Goal: Information Seeking & Learning: Learn about a topic

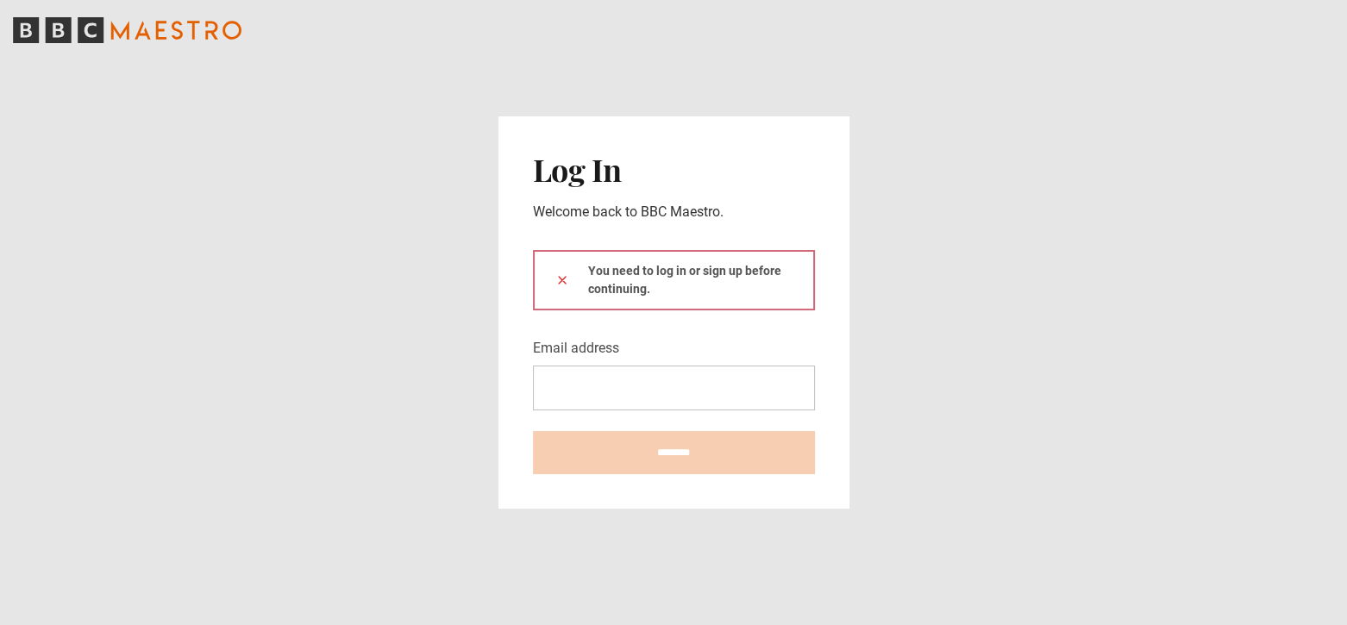
click at [615, 280] on div "You need to log in or sign up before continuing." at bounding box center [674, 280] width 282 height 60
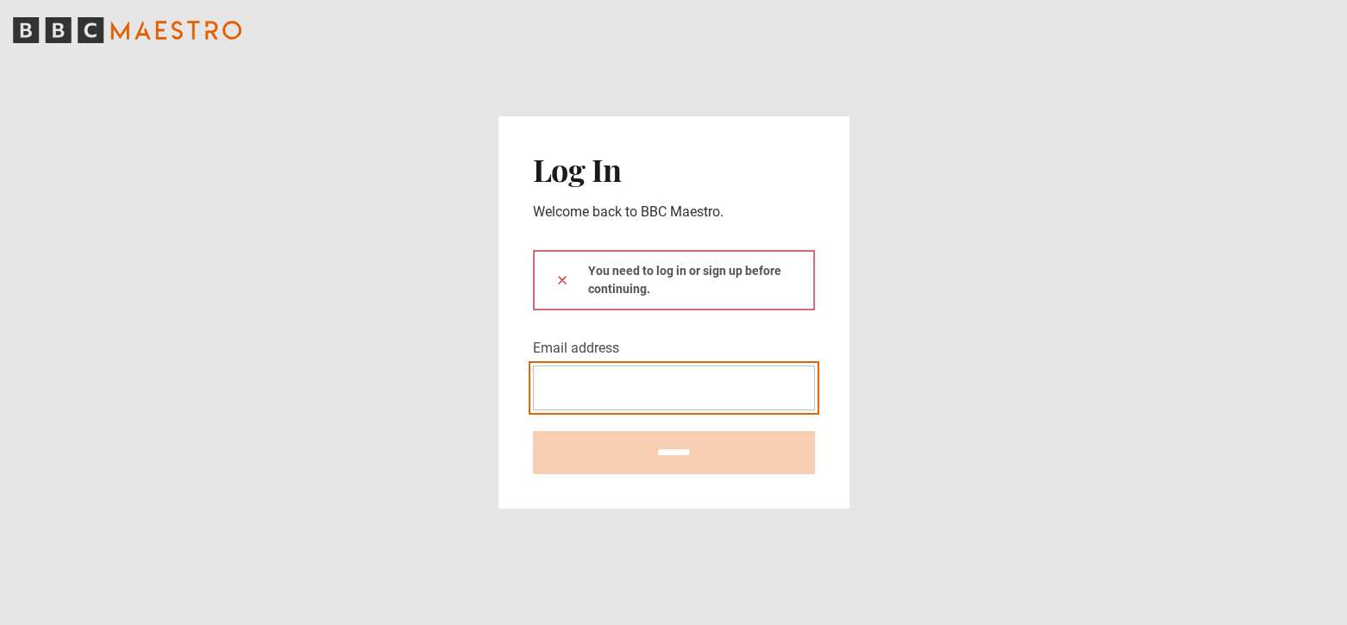
click at [612, 395] on input "Email address" at bounding box center [674, 388] width 282 height 45
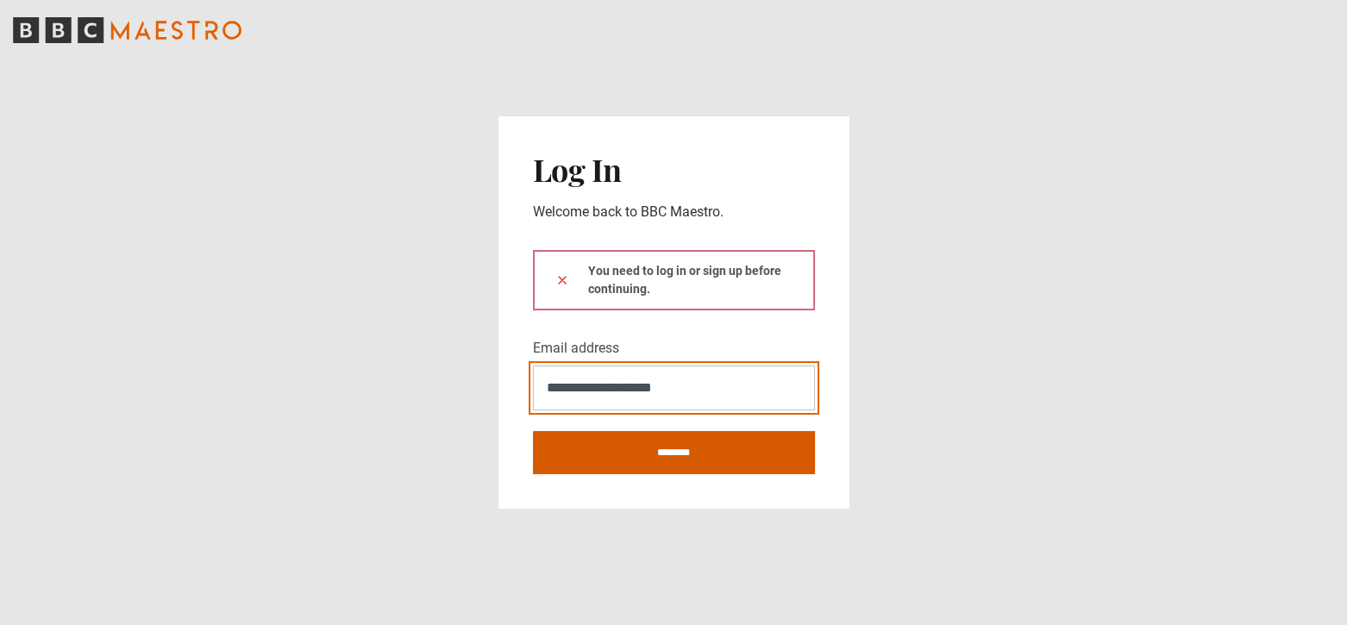
type input "**********"
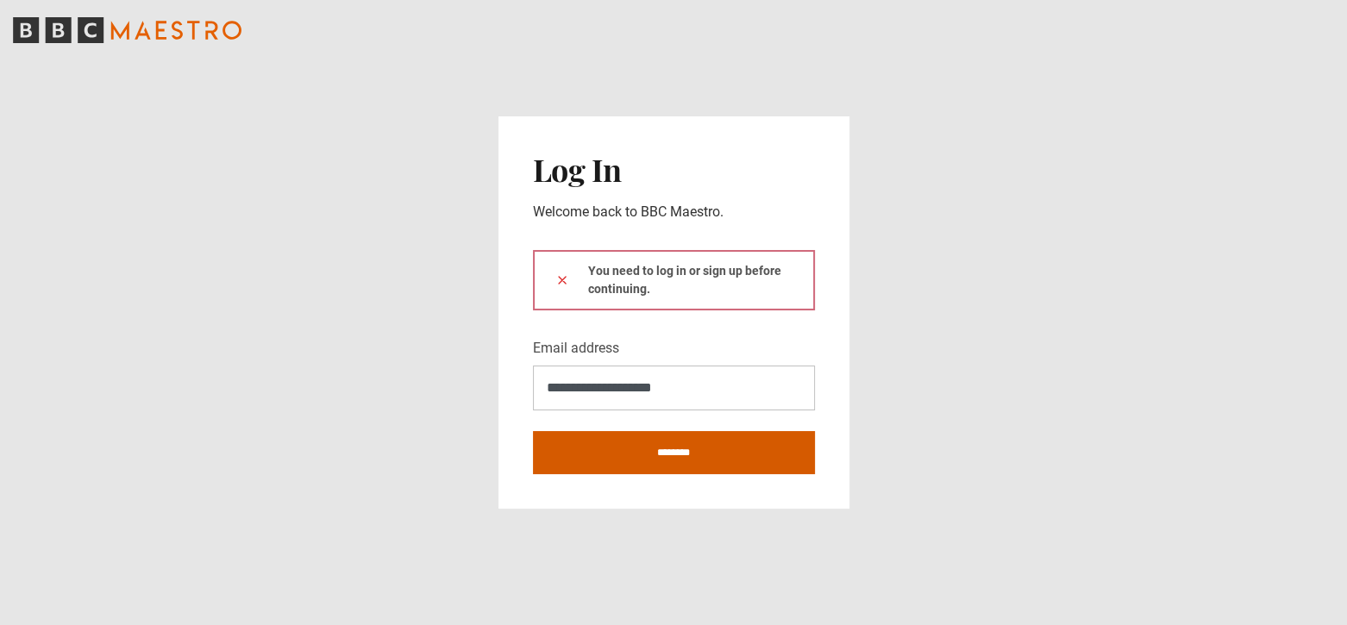
click at [682, 454] on input "********" at bounding box center [674, 452] width 282 height 43
type input "**********"
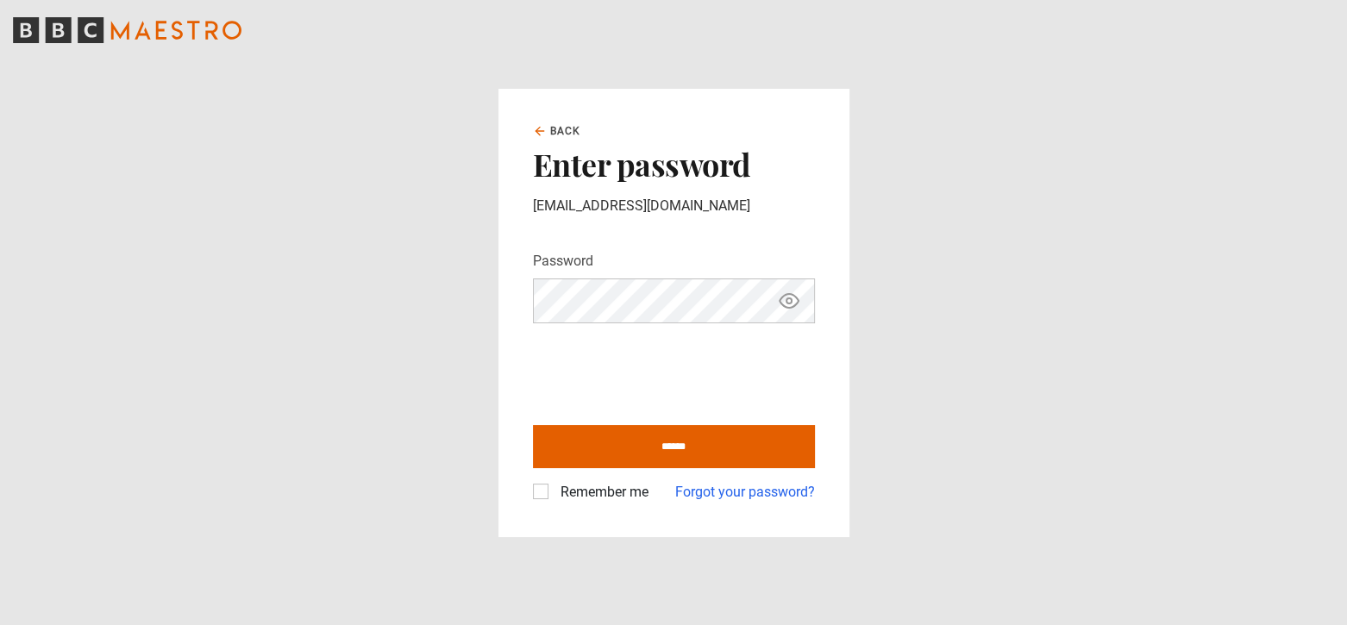
click at [789, 307] on icon "Show password" at bounding box center [789, 301] width 21 height 21
click at [694, 454] on input "******" at bounding box center [674, 446] width 282 height 43
type input "**********"
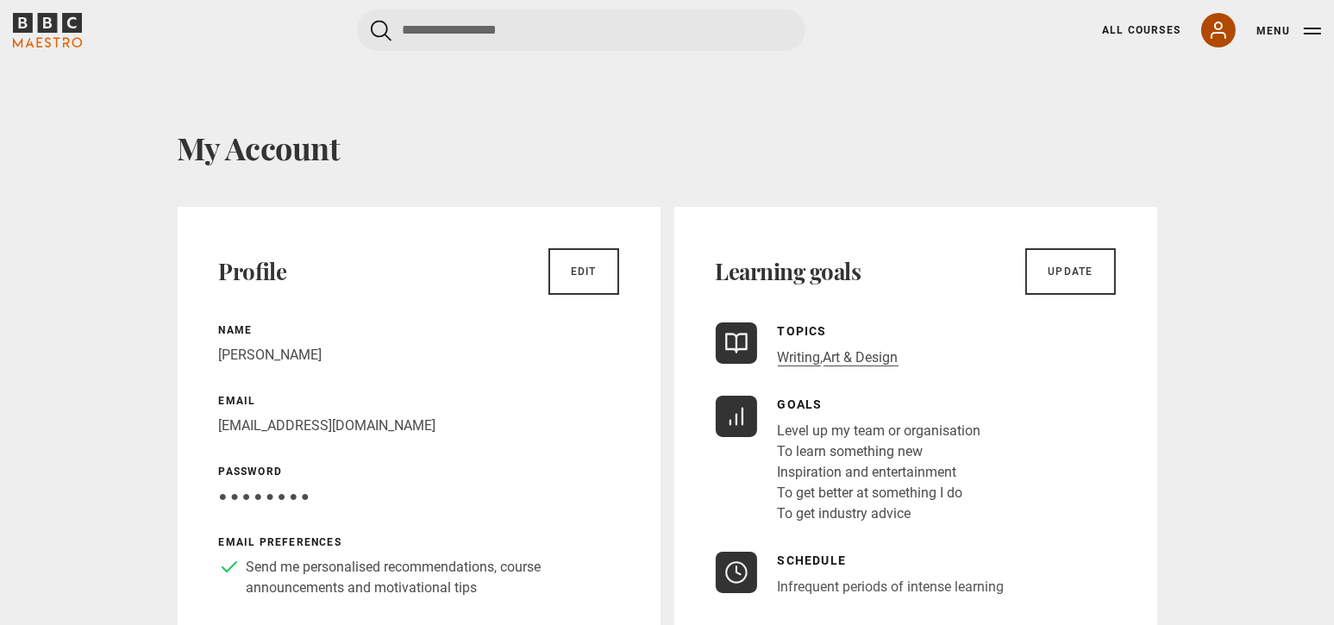
click at [1231, 32] on link "My Account" at bounding box center [1218, 30] width 34 height 34
click at [1218, 32] on icon at bounding box center [1219, 30] width 14 height 16
click at [1219, 29] on icon at bounding box center [1219, 30] width 14 height 16
click at [1222, 27] on icon at bounding box center [1219, 30] width 14 height 16
click at [1142, 30] on link "All Courses" at bounding box center [1141, 30] width 78 height 16
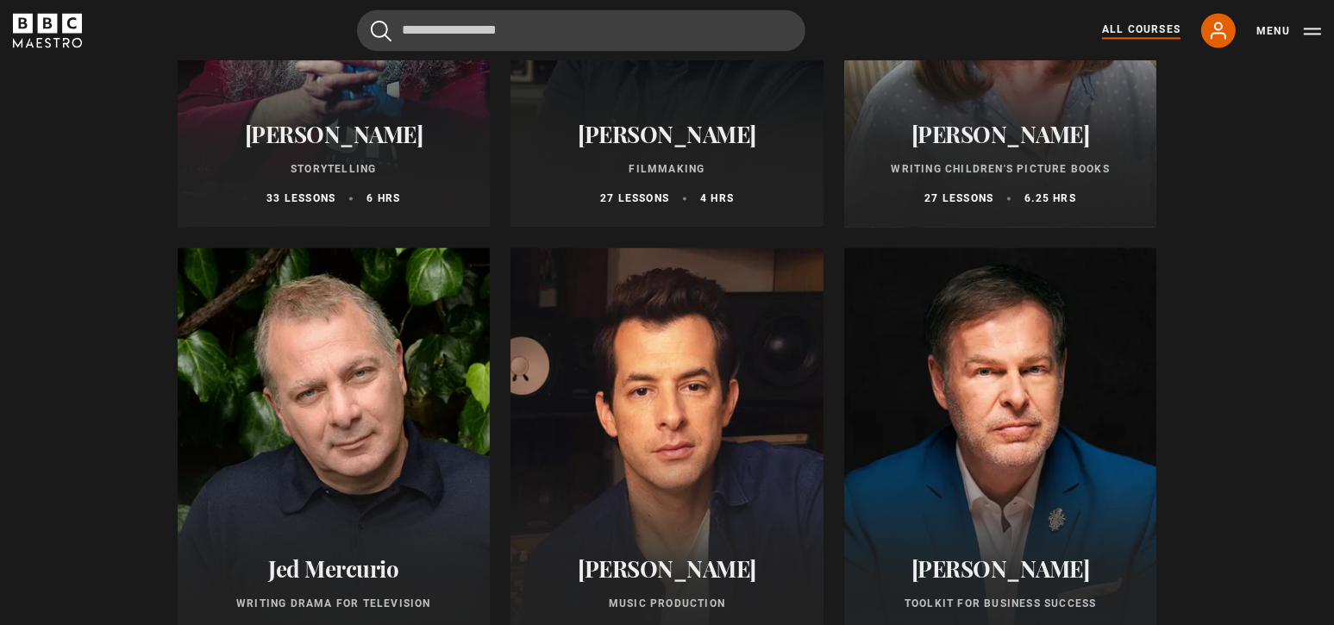
scroll to position [4596, 0]
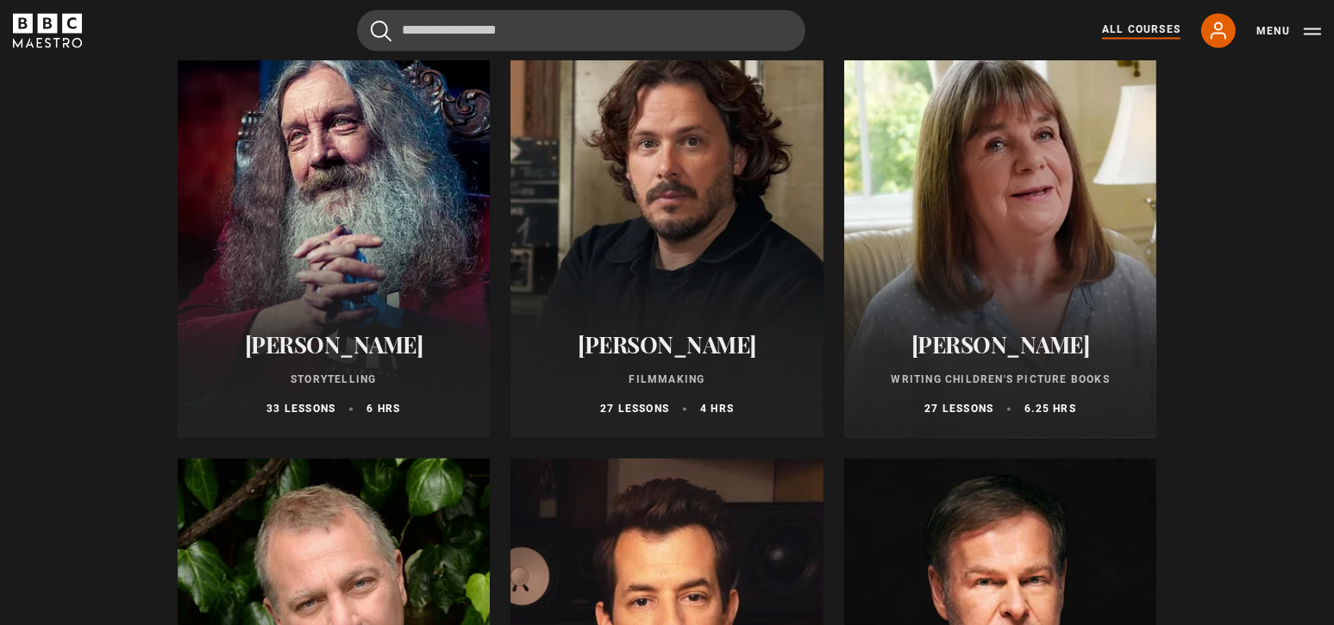
click at [1061, 234] on div at bounding box center [1000, 230] width 313 height 414
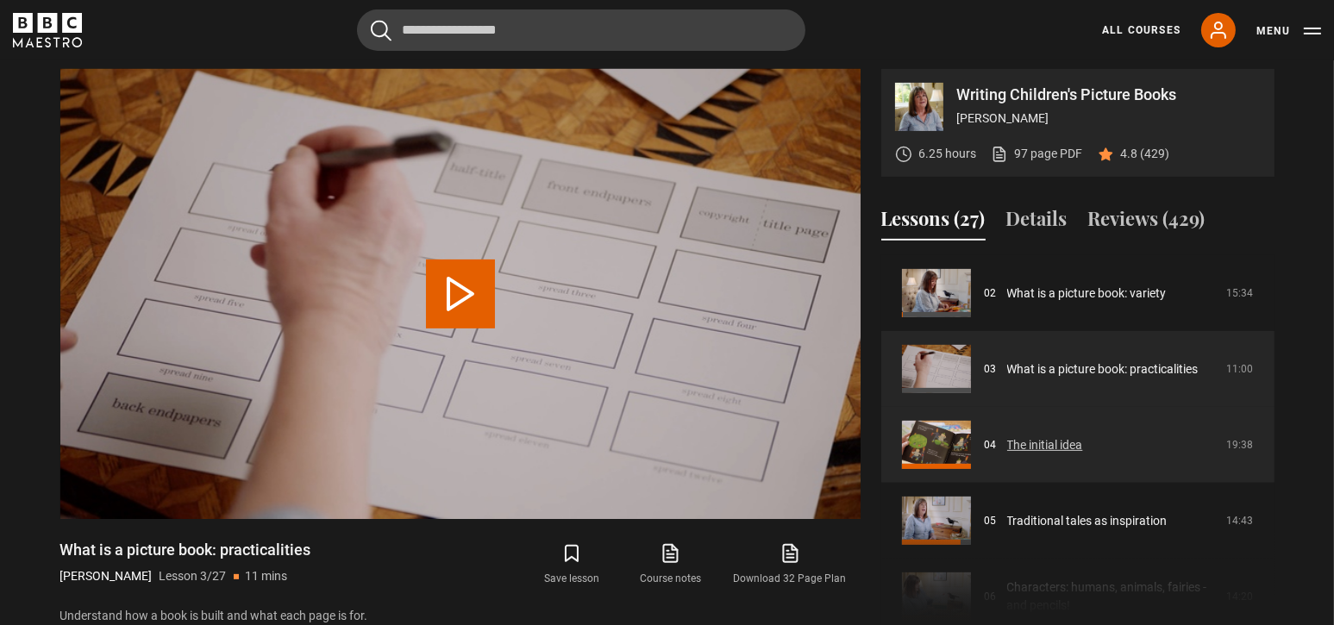
click at [1007, 442] on link "The initial idea" at bounding box center [1045, 445] width 76 height 18
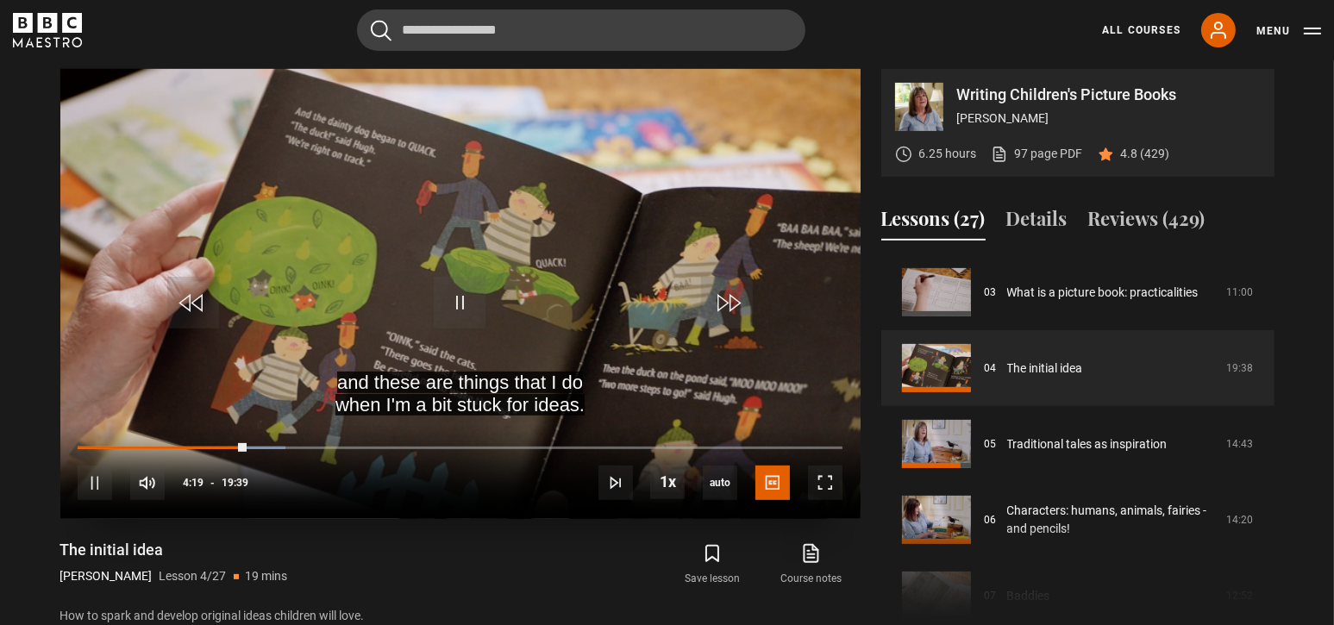
click at [472, 229] on video "Video Player" at bounding box center [460, 294] width 800 height 450
click at [456, 310] on span "Video Player" at bounding box center [460, 303] width 52 height 52
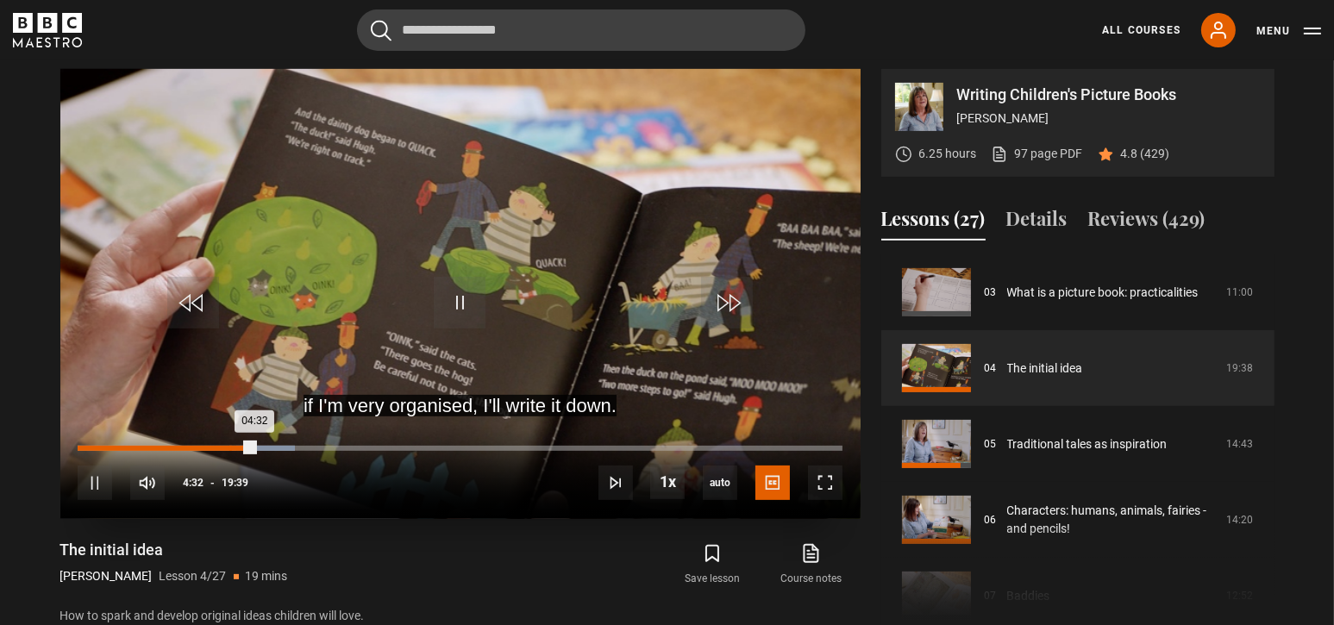
click at [229, 447] on div "Loaded : 28.41% 03:54 04:32" at bounding box center [460, 448] width 764 height 5
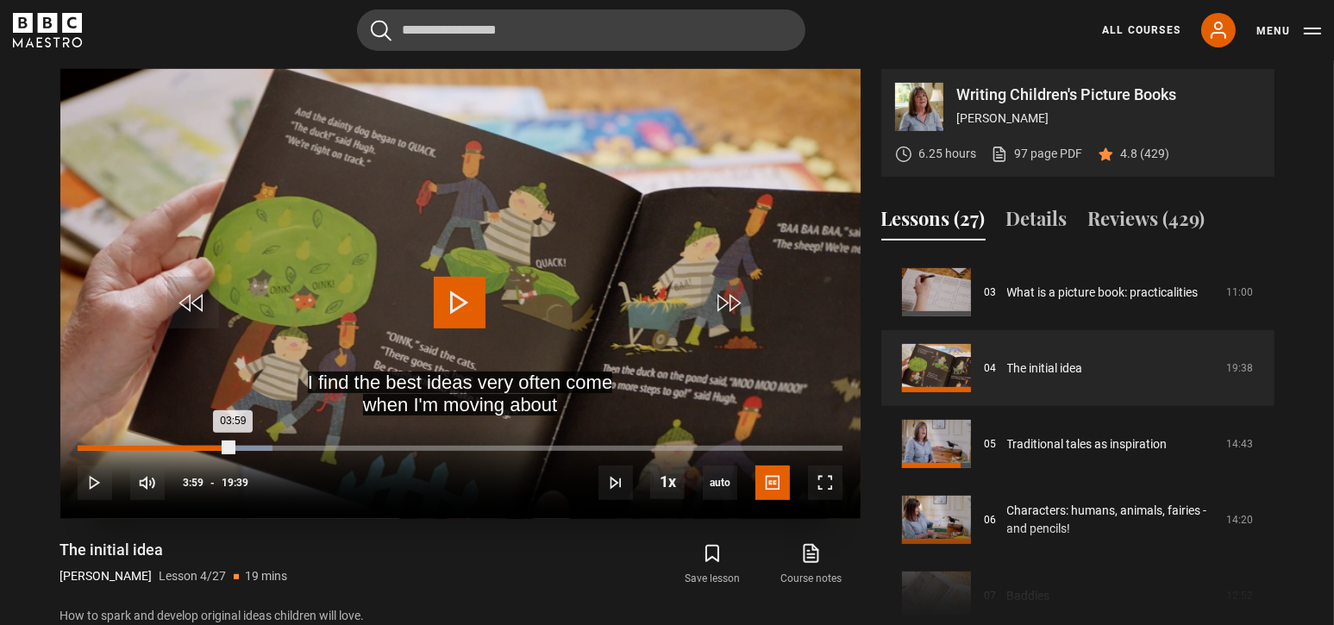
click at [233, 447] on div "Loaded : 25.45% 03:59 03:59" at bounding box center [460, 448] width 764 height 5
click at [235, 446] on div "04:02" at bounding box center [157, 448] width 158 height 5
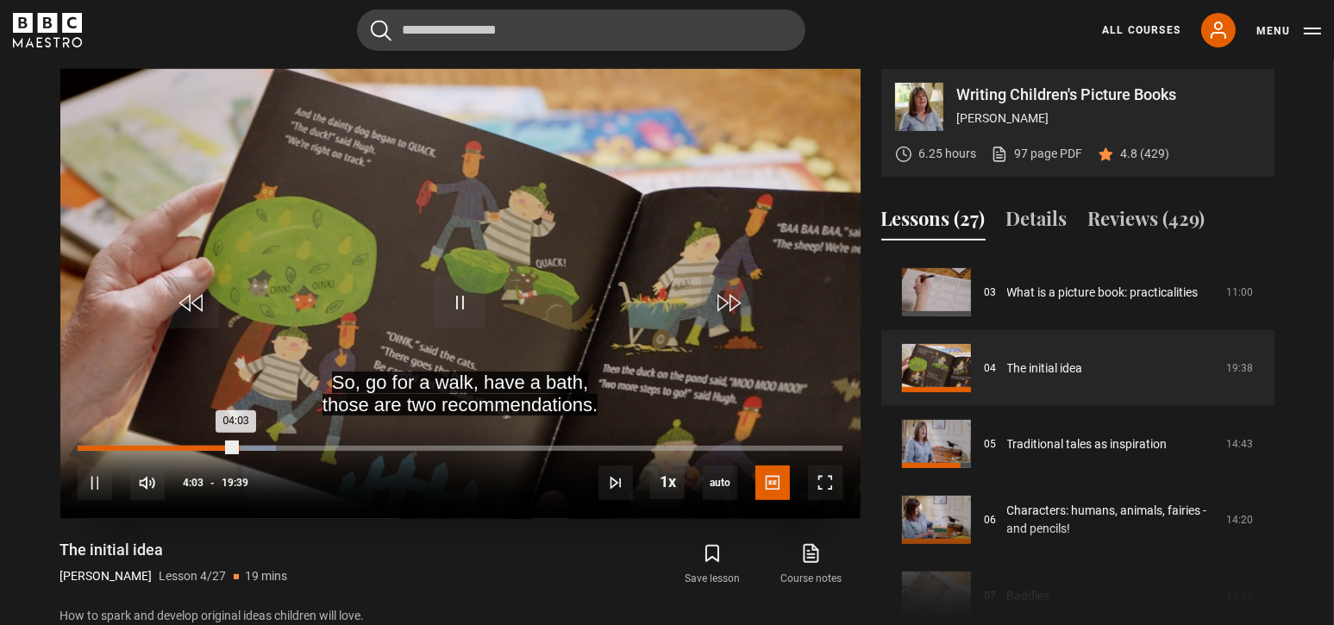
click at [238, 446] on div "Loaded : 25.87% 04:07 04:03" at bounding box center [460, 448] width 764 height 5
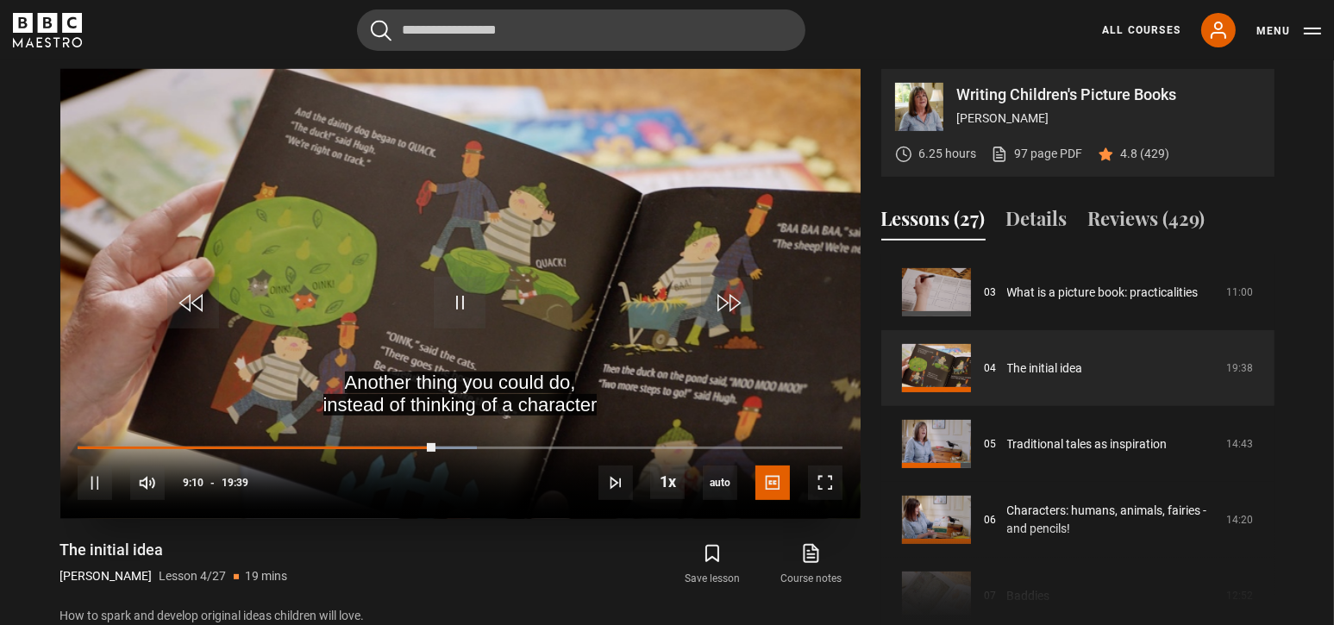
click at [454, 255] on video "Video Player" at bounding box center [460, 294] width 800 height 450
click at [467, 296] on span "Video Player" at bounding box center [460, 303] width 52 height 52
click at [624, 289] on video "Video Player" at bounding box center [460, 294] width 800 height 450
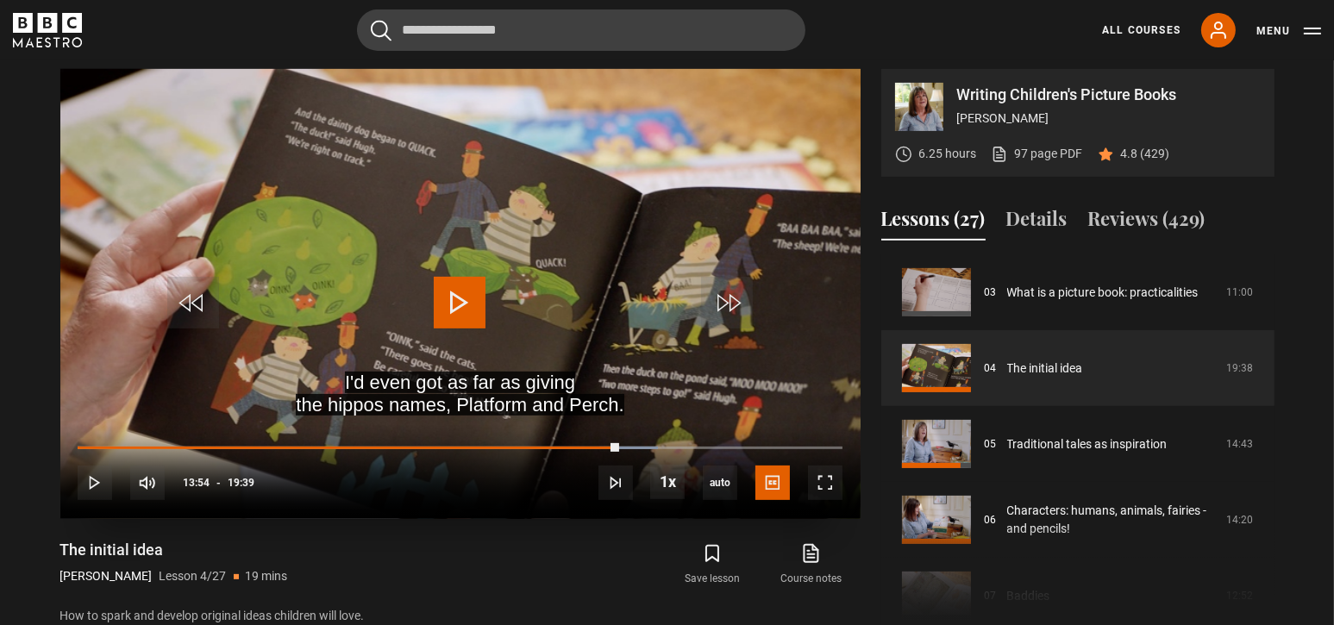
click at [467, 304] on span "Video Player" at bounding box center [460, 303] width 52 height 52
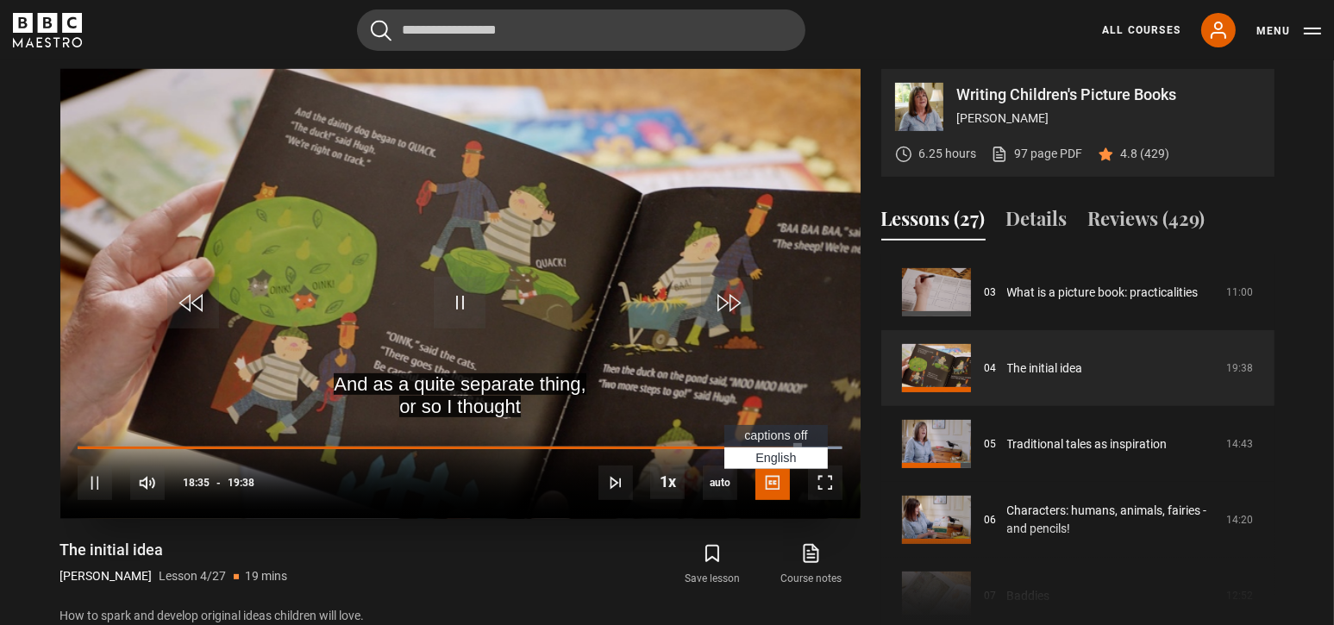
click at [763, 479] on span "Video Player" at bounding box center [772, 483] width 34 height 34
click at [772, 436] on span "captions off" at bounding box center [775, 436] width 63 height 14
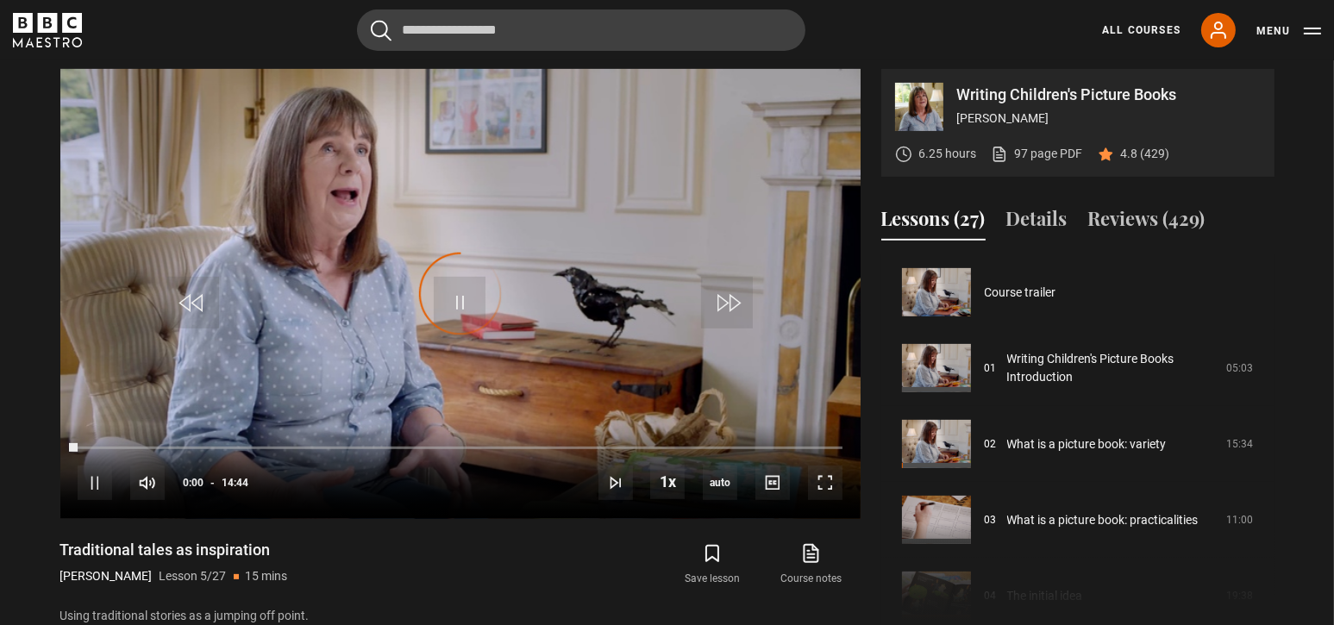
scroll to position [304, 0]
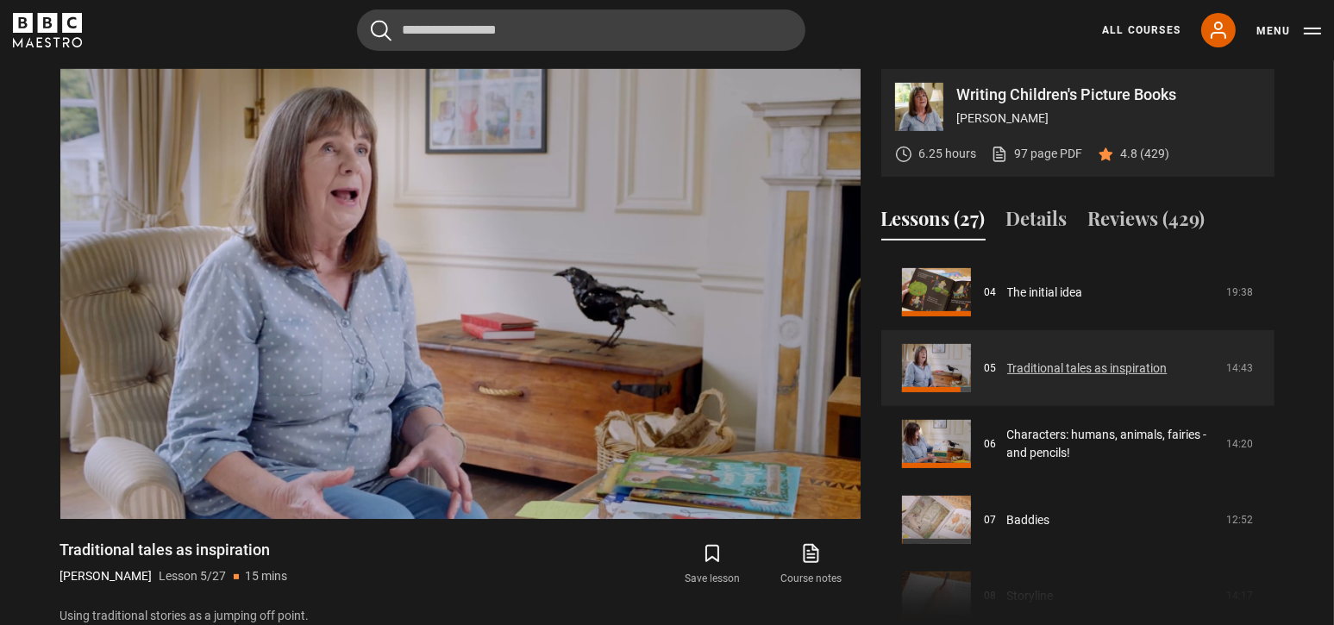
click at [1007, 366] on link "Traditional tales as inspiration" at bounding box center [1087, 369] width 160 height 18
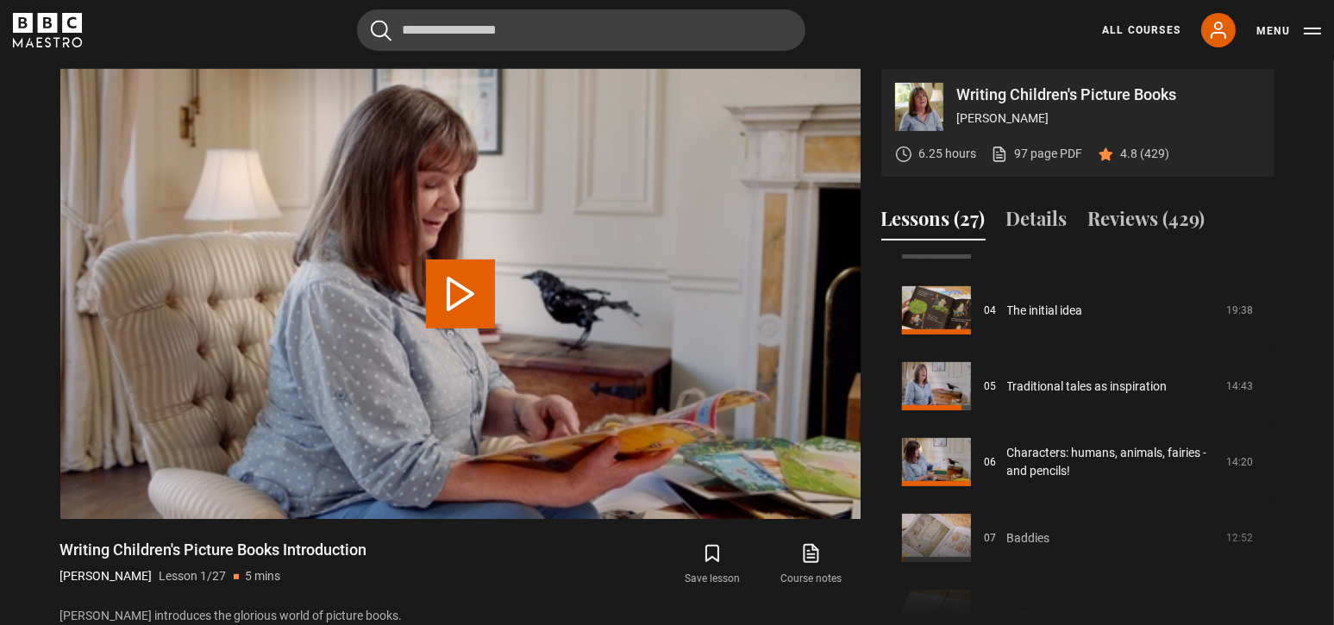
scroll to position [281, 0]
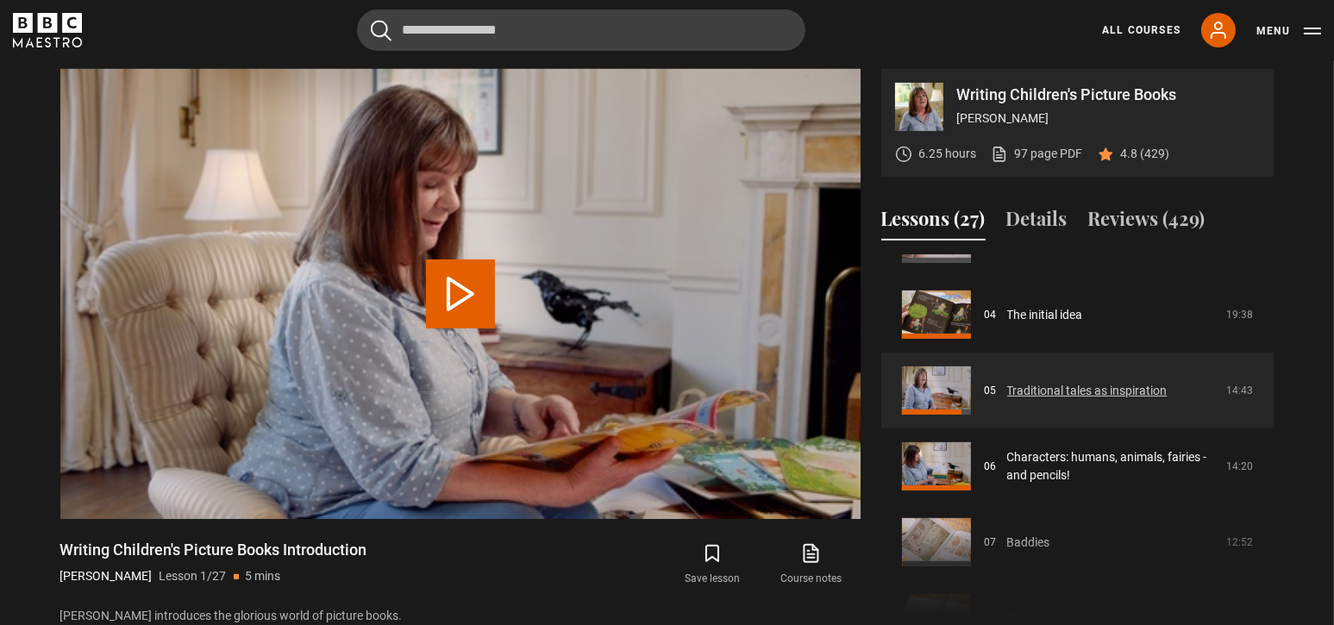
click at [1007, 386] on link "Traditional tales as inspiration" at bounding box center [1087, 391] width 160 height 18
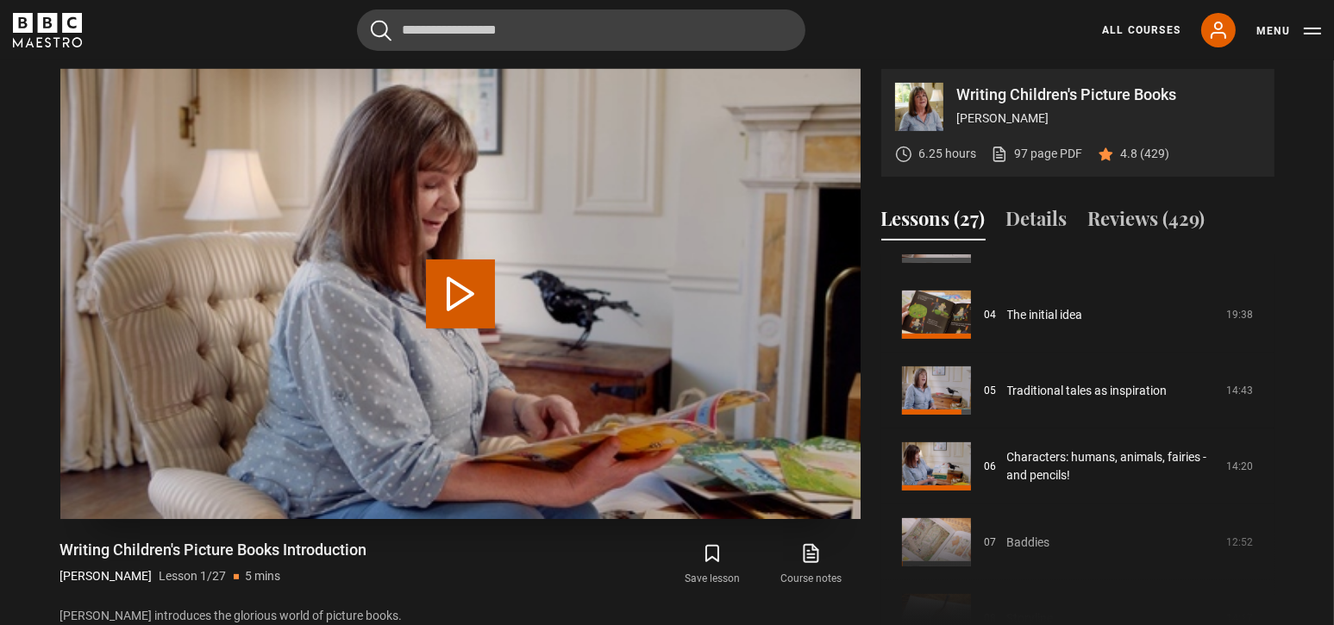
click at [576, 488] on video "Video Player" at bounding box center [460, 294] width 800 height 450
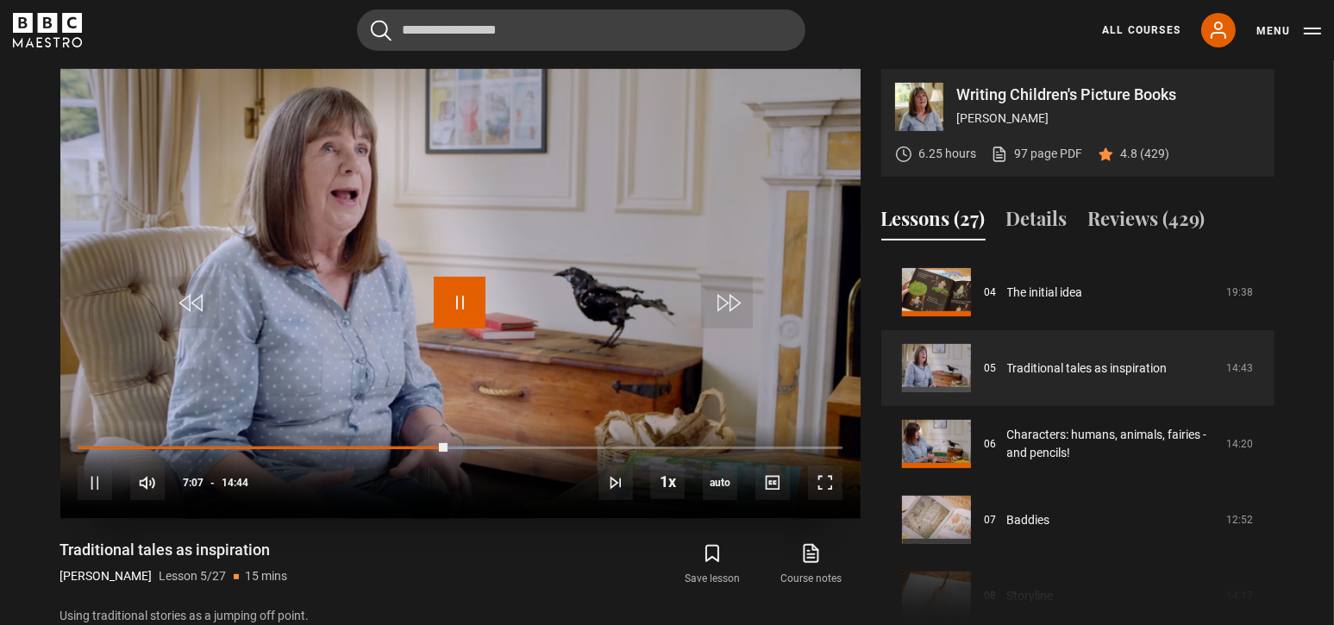
click at [468, 300] on span "Video Player" at bounding box center [460, 303] width 52 height 52
